Goal: Check status: Check status

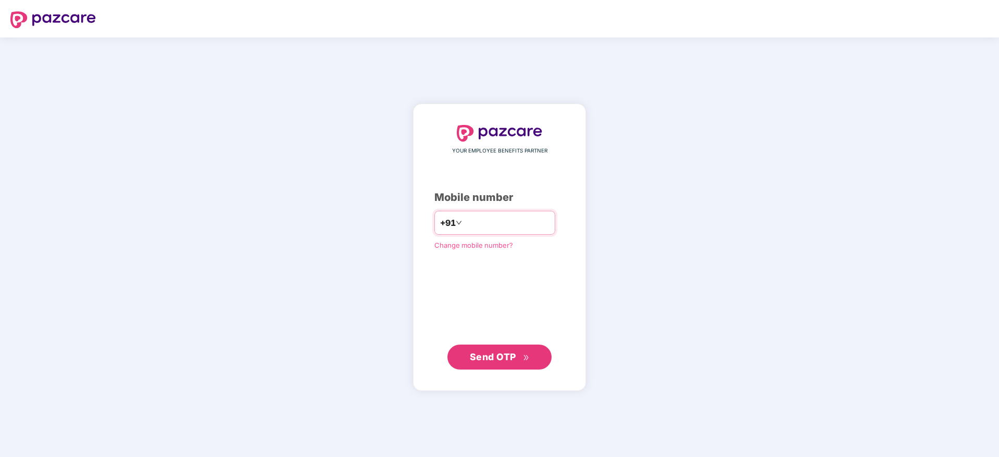
click at [477, 226] on input "number" at bounding box center [506, 223] width 85 height 17
click at [501, 353] on span "Send OTP" at bounding box center [493, 356] width 46 height 11
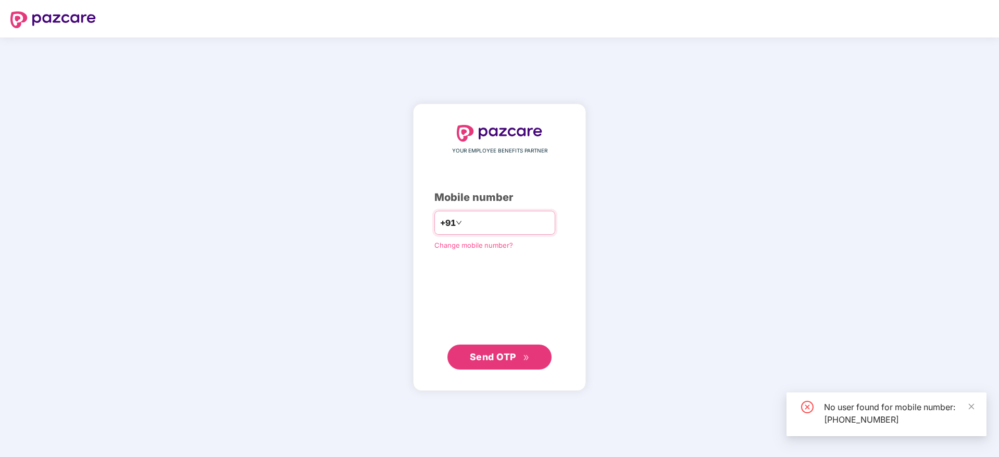
click at [537, 226] on input "**********" at bounding box center [506, 223] width 85 height 17
type input "*"
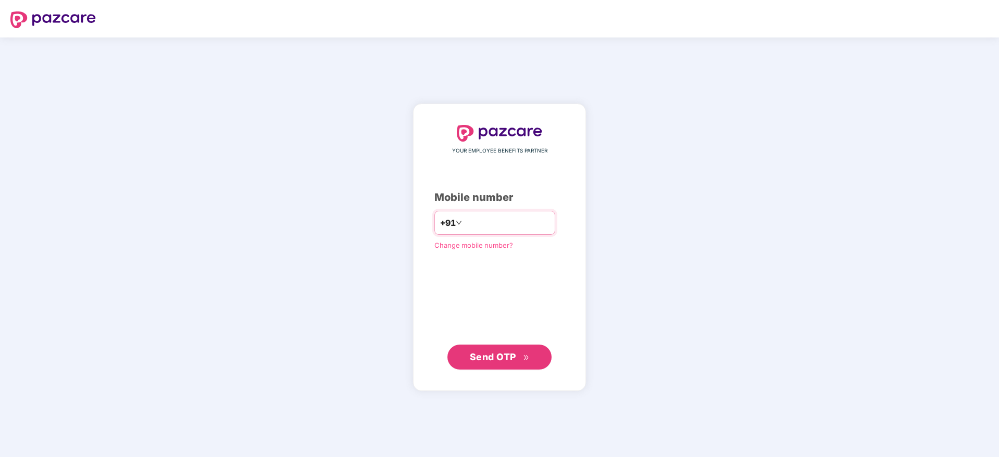
type input "**********"
click at [512, 357] on span "Send OTP" at bounding box center [493, 356] width 46 height 11
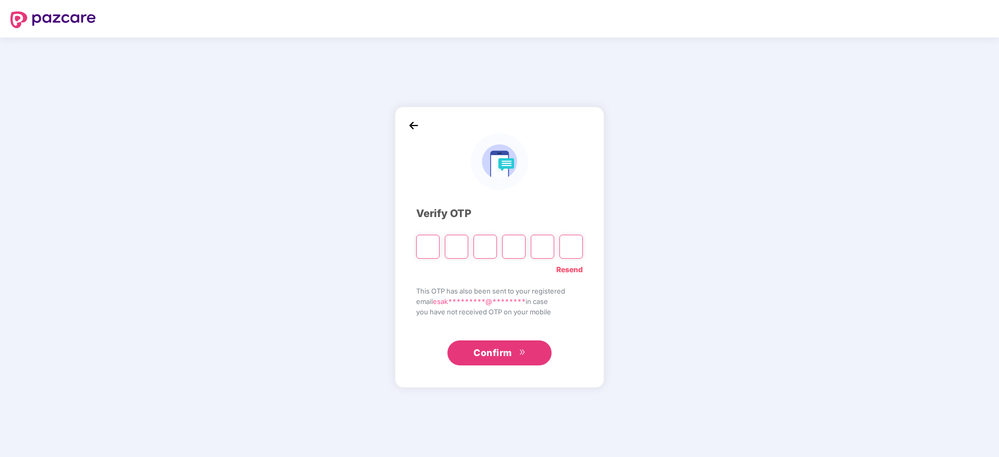
paste input "*"
type input "*"
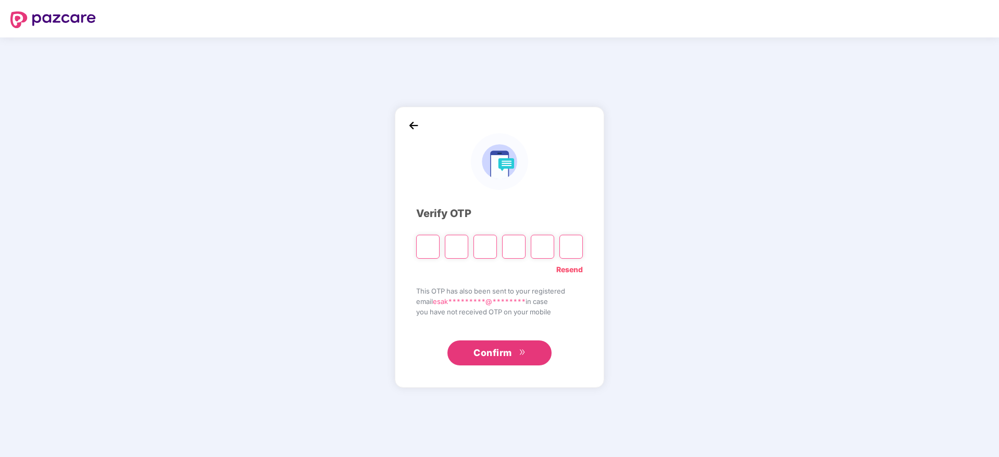
type input "*"
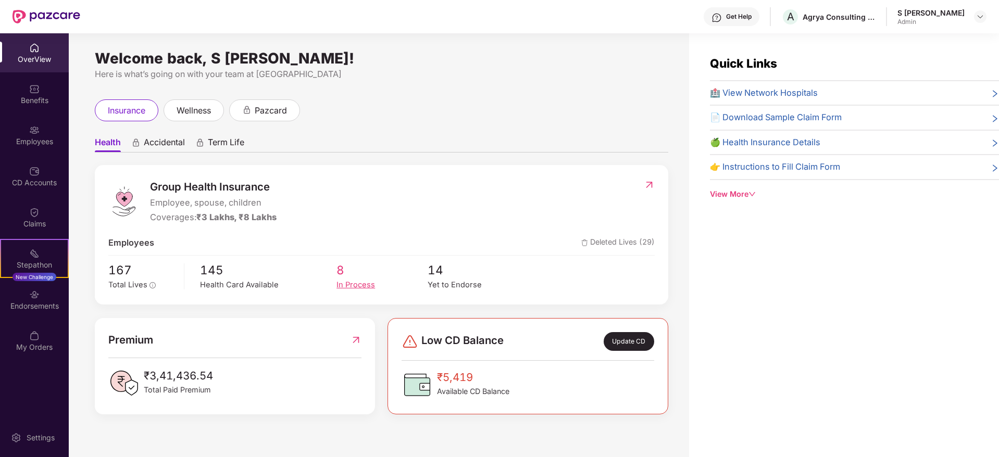
scroll to position [33, 0]
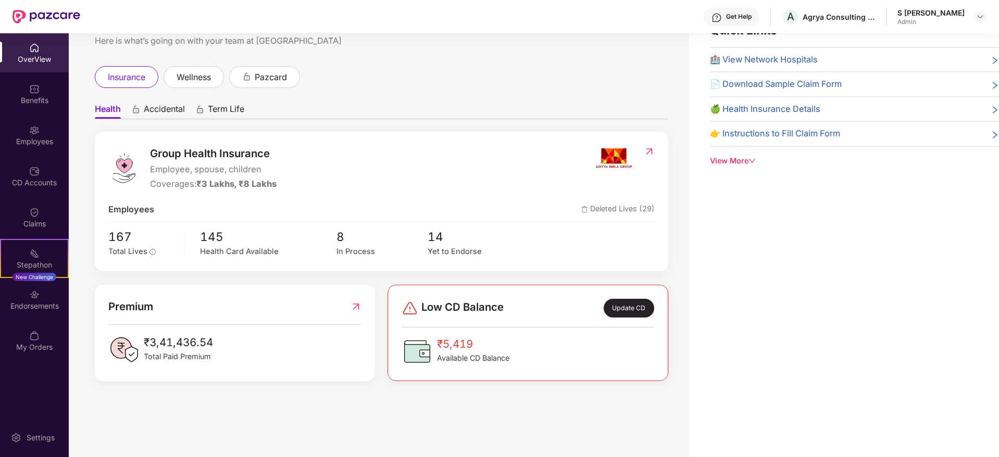
click at [627, 307] on div "Update CD" at bounding box center [629, 308] width 51 height 19
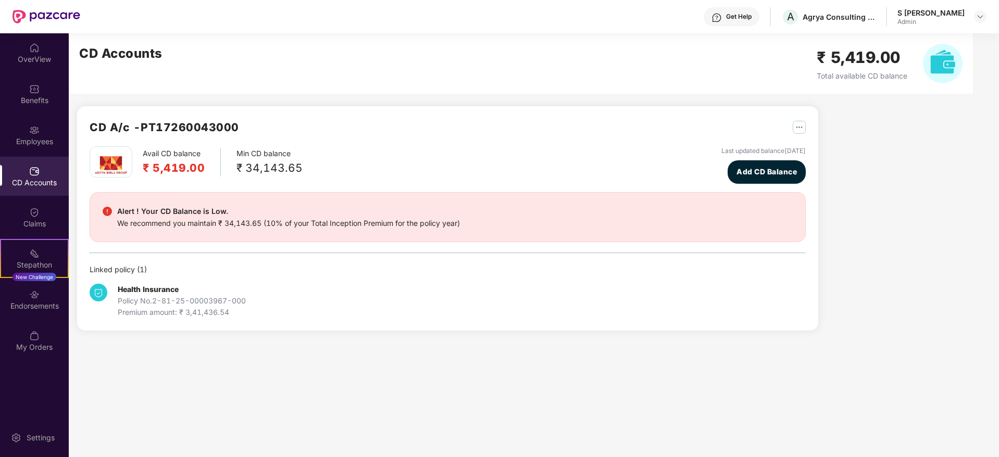
click at [465, 315] on div "Health Insurance Policy No. 2-81-25-00003967-000 Premium amount: ₹ 3,41,436.54" at bounding box center [448, 297] width 716 height 43
click at [775, 168] on span "Add CD Balance" at bounding box center [767, 171] width 60 height 11
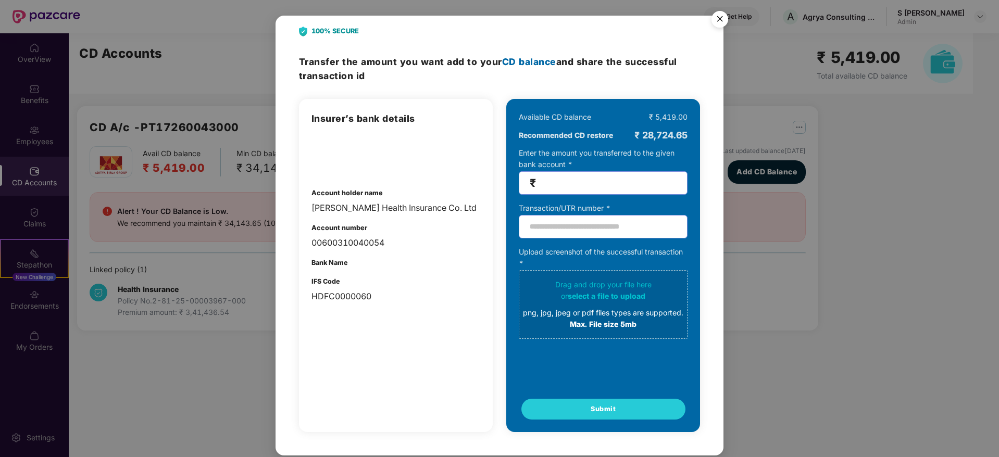
click at [720, 20] on img "Close" at bounding box center [719, 20] width 29 height 29
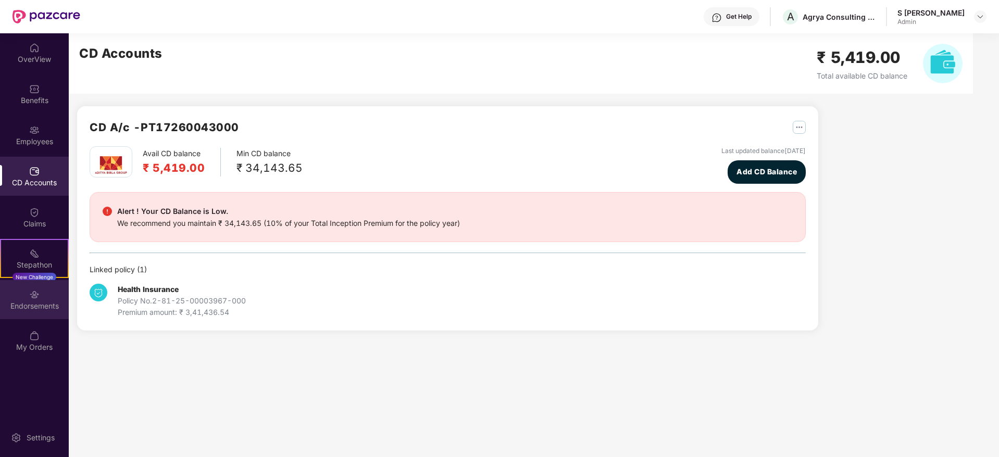
click at [22, 299] on div "Endorsements" at bounding box center [34, 299] width 69 height 39
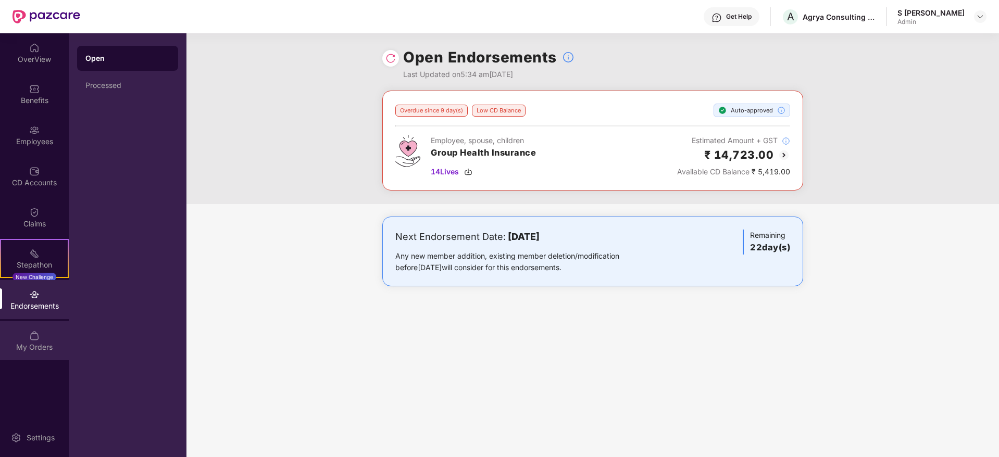
click at [51, 342] on div "My Orders" at bounding box center [34, 347] width 69 height 10
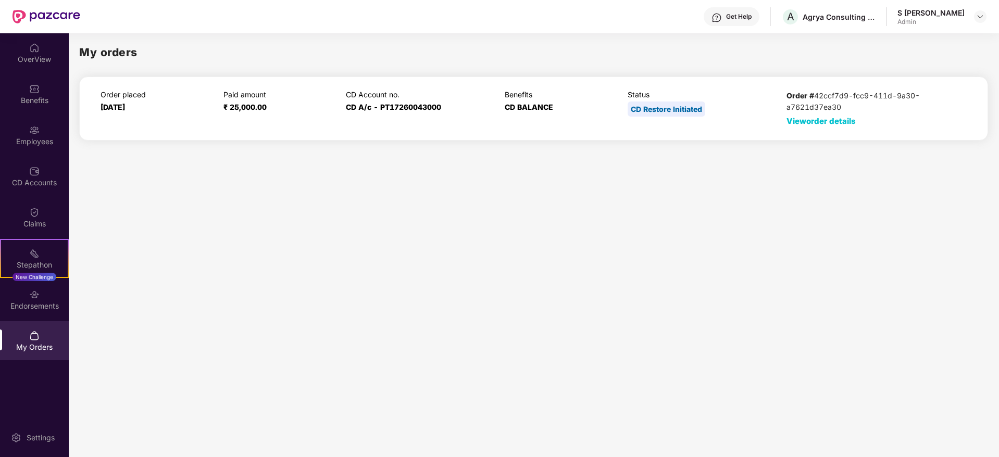
click at [813, 121] on span "View order details" at bounding box center [821, 121] width 69 height 10
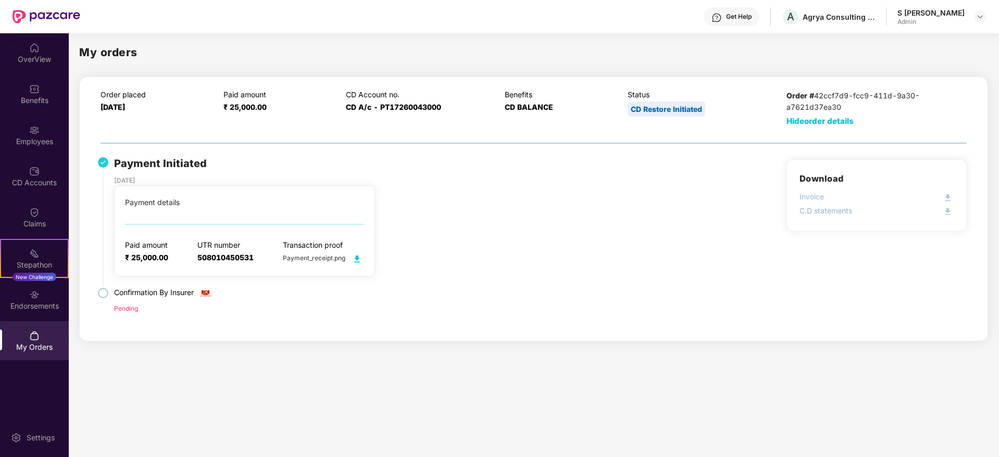
click at [103, 296] on img at bounding box center [103, 293] width 10 height 10
click at [28, 53] on div "OverView" at bounding box center [34, 52] width 69 height 39
